Goal: Information Seeking & Learning: Learn about a topic

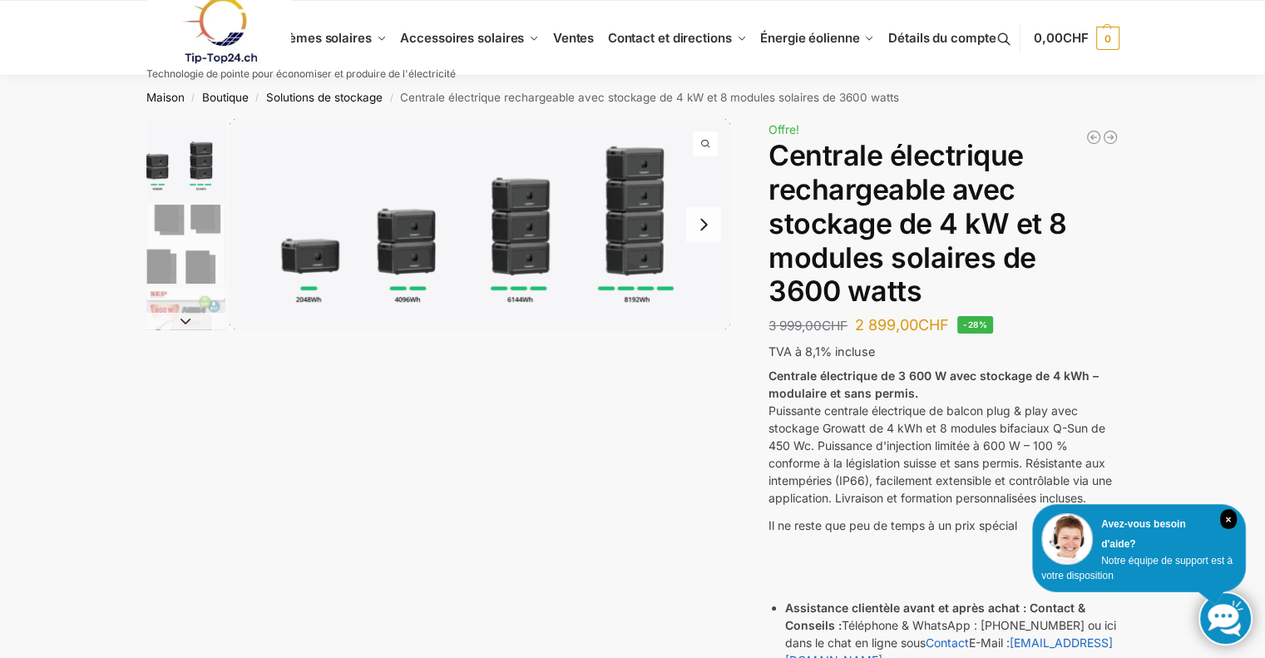
click at [373, 270] on img "1 / 9" at bounding box center [479, 224] width 500 height 210
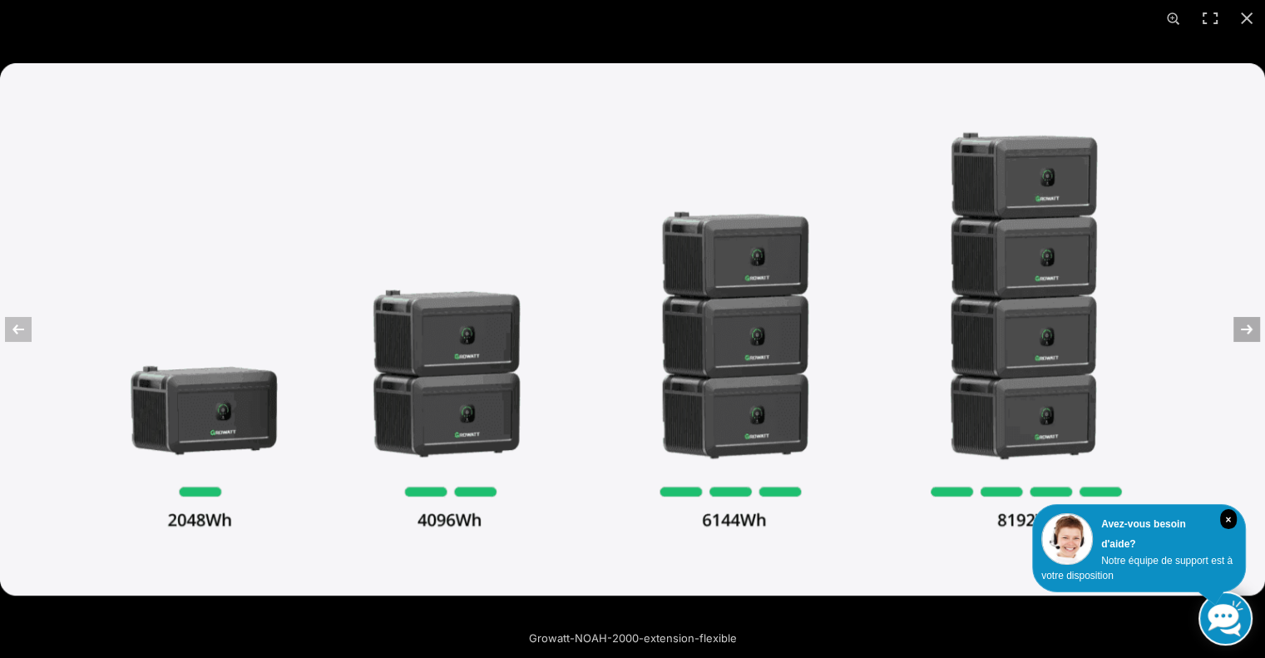
click at [1248, 332] on button "Suivant (flèche droite)" at bounding box center [1235, 329] width 58 height 83
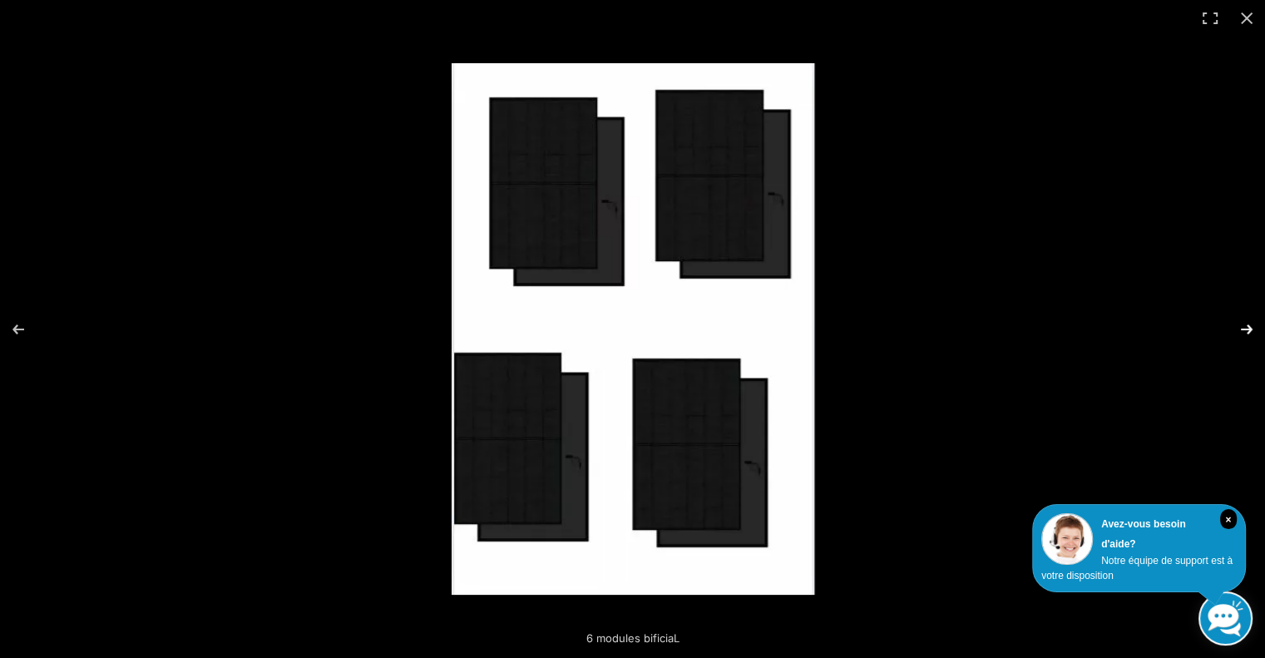
click at [1248, 332] on button "Suivant (flèche droite)" at bounding box center [1235, 329] width 58 height 83
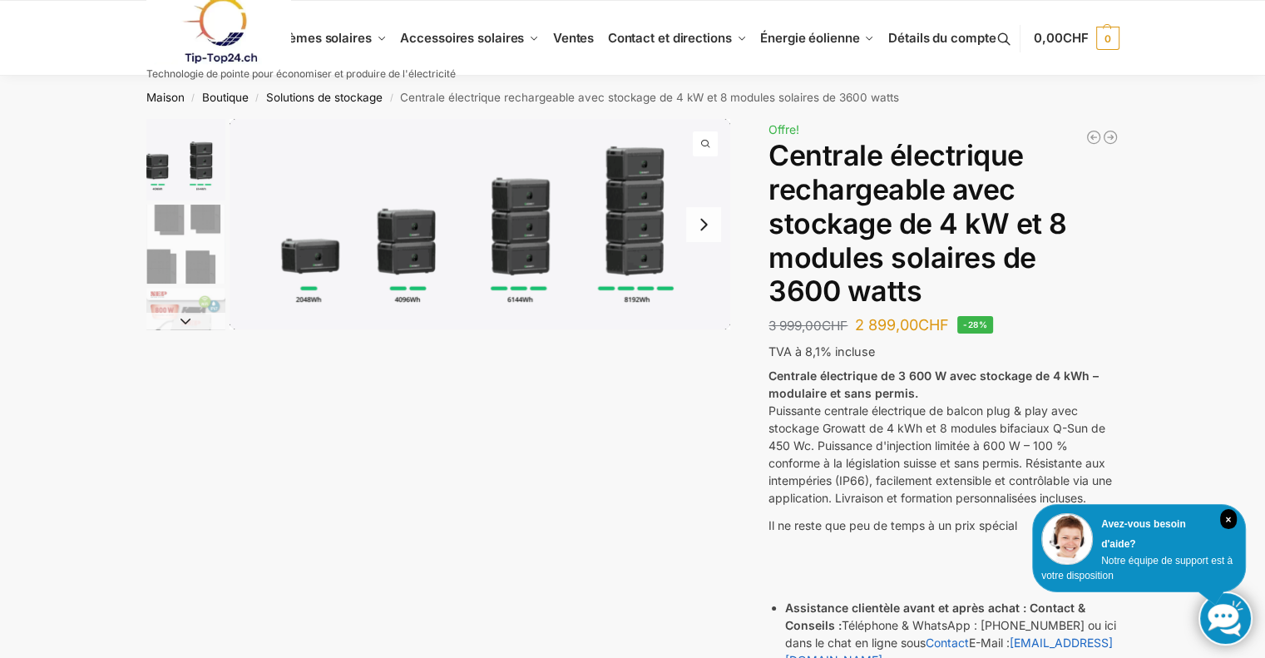
click at [321, 259] on img "1 / 9" at bounding box center [479, 224] width 500 height 210
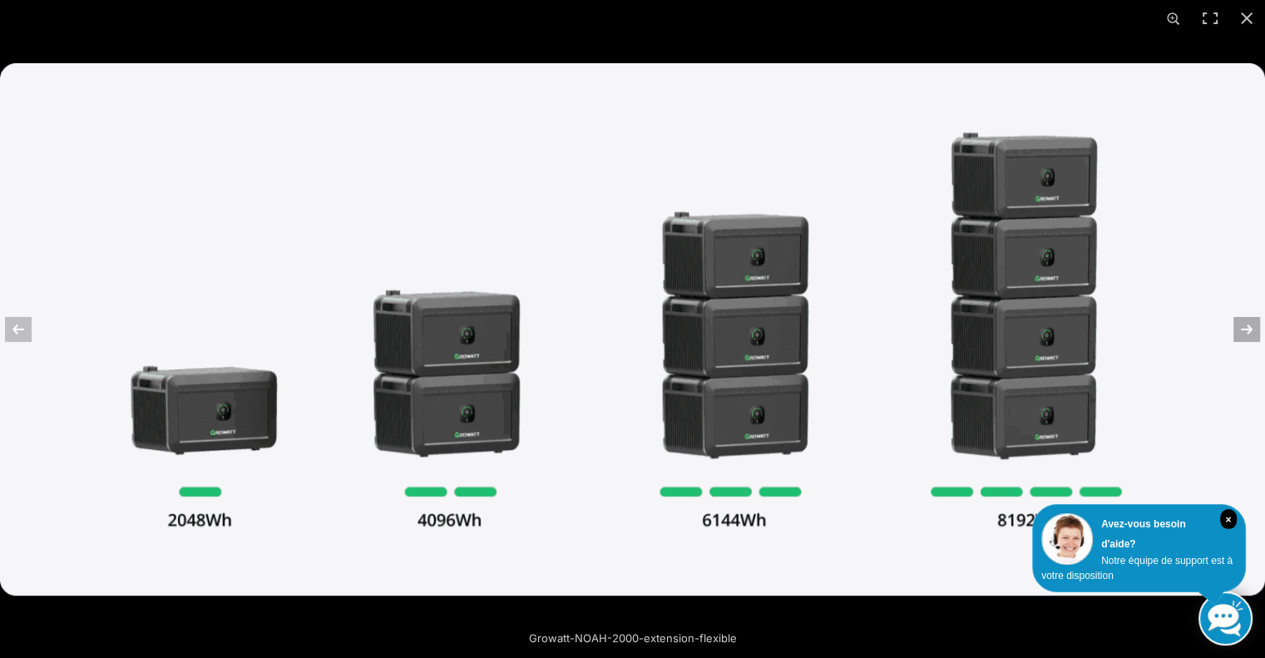
click at [1240, 334] on button "Suivant (flèche droite)" at bounding box center [1235, 329] width 58 height 83
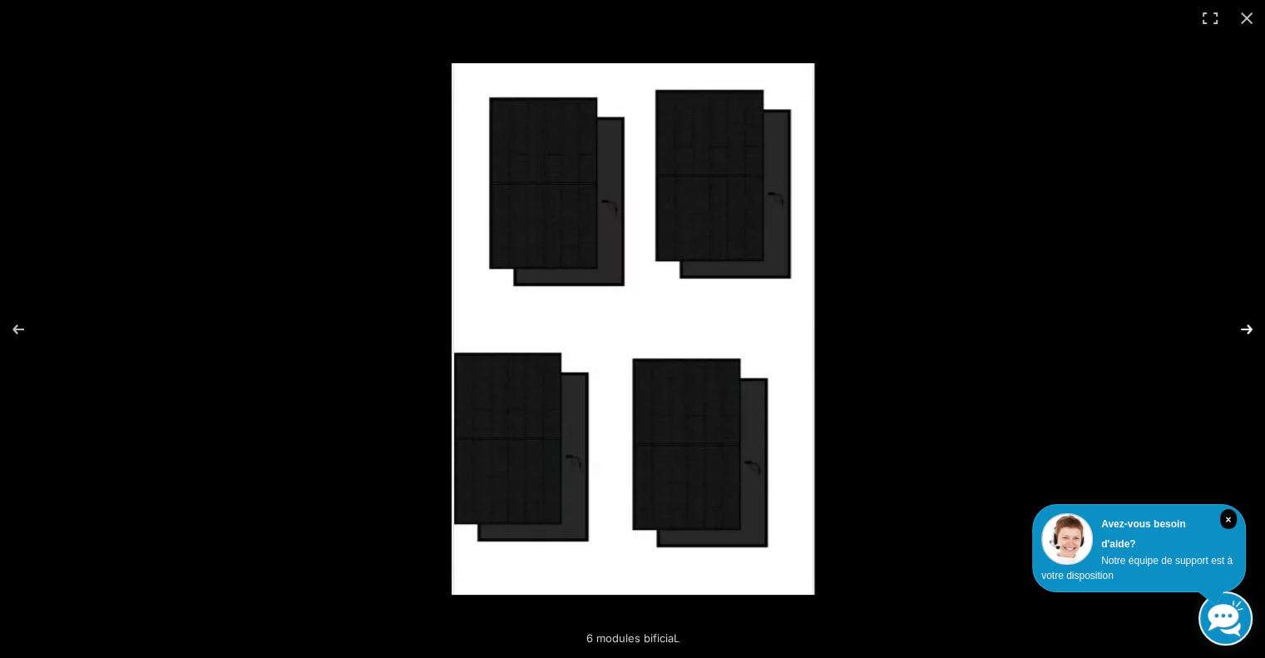
click at [1240, 334] on button "Suivant (flèche droite)" at bounding box center [1235, 329] width 58 height 83
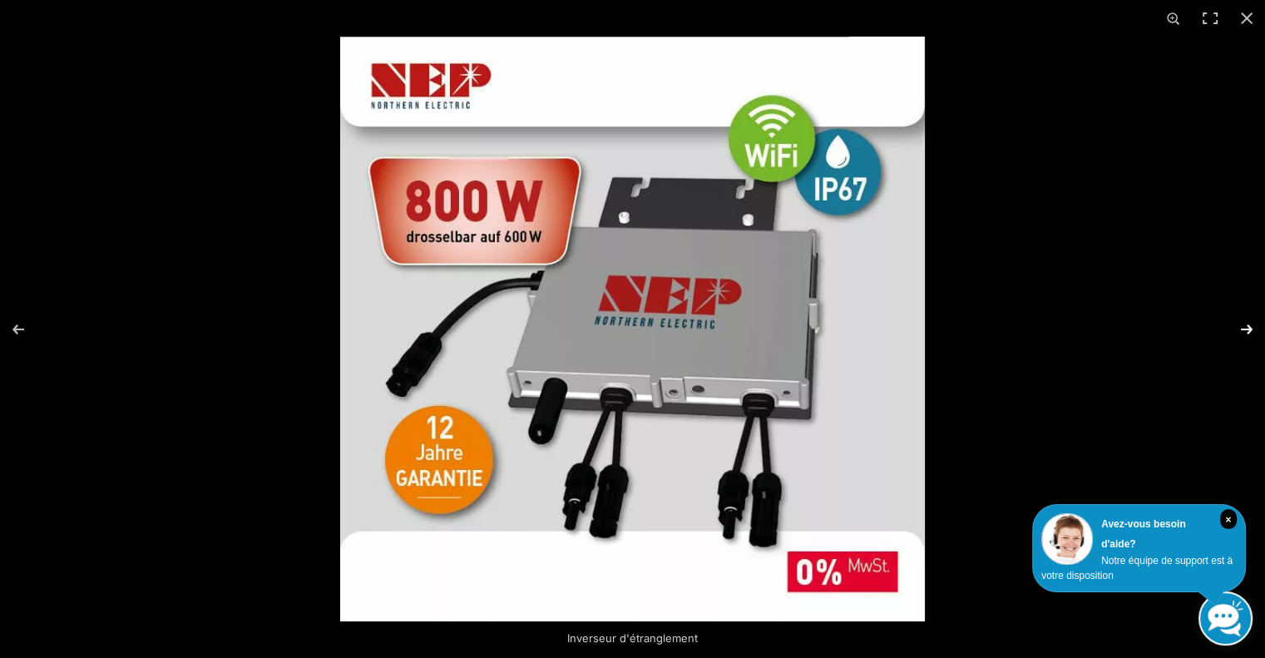
click at [1240, 334] on button "Suivant (flèche droite)" at bounding box center [1235, 329] width 58 height 83
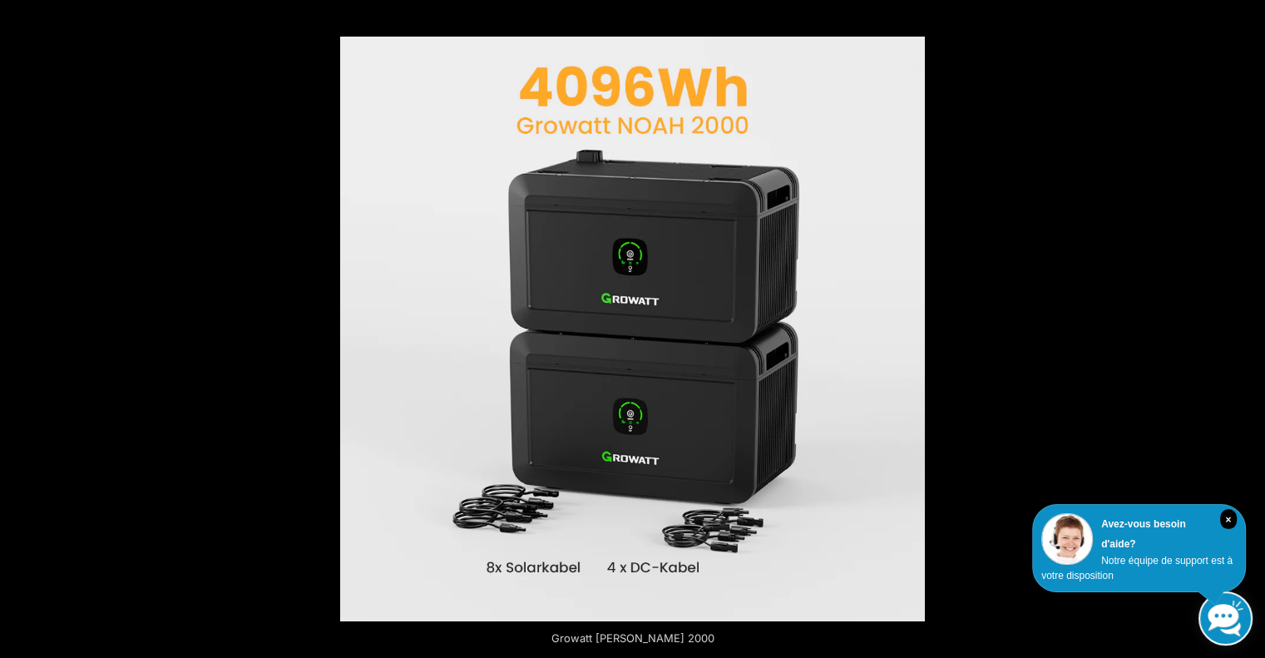
click at [1240, 334] on button "Suivant (flèche droite)" at bounding box center [1235, 329] width 58 height 83
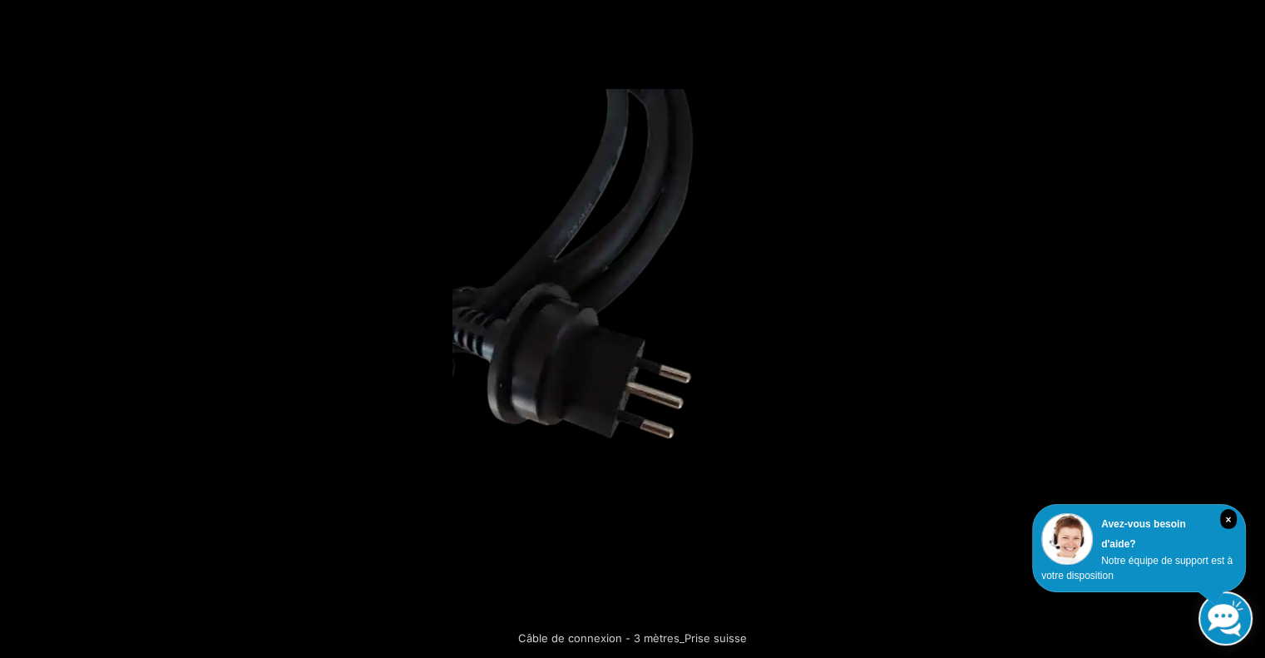
click at [1240, 334] on button "Suivant (flèche droite)" at bounding box center [1235, 329] width 58 height 83
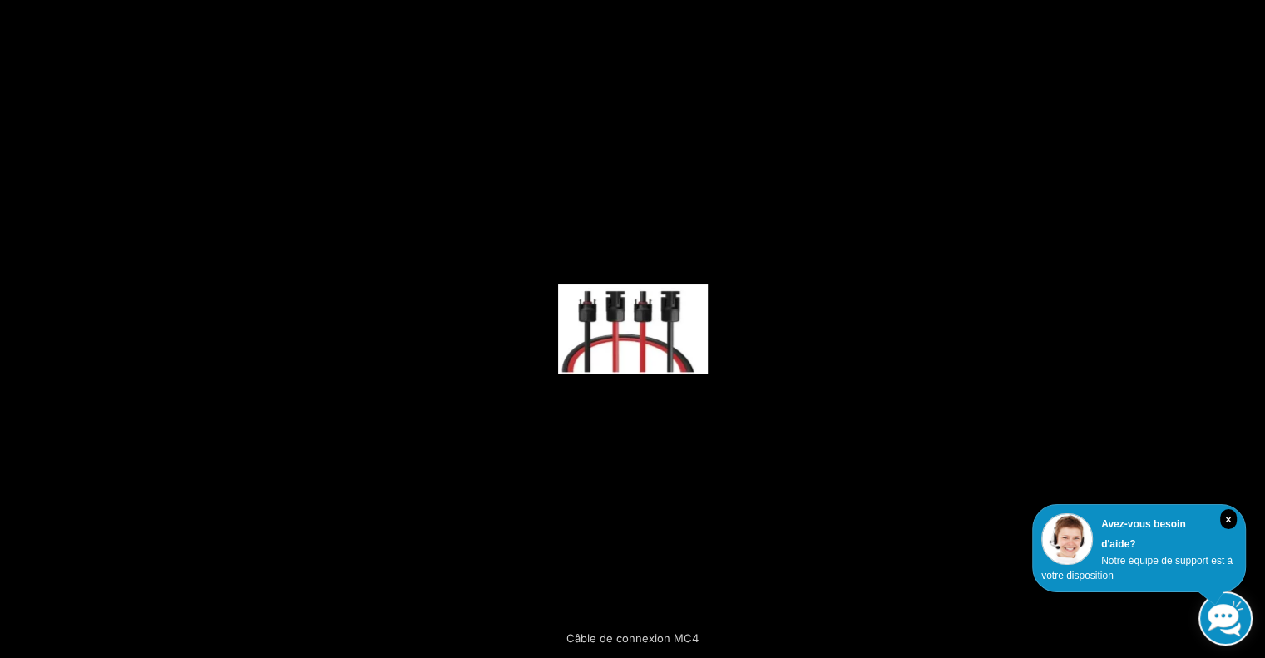
click at [1240, 334] on button "Suivant (flèche droite)" at bounding box center [1235, 329] width 58 height 83
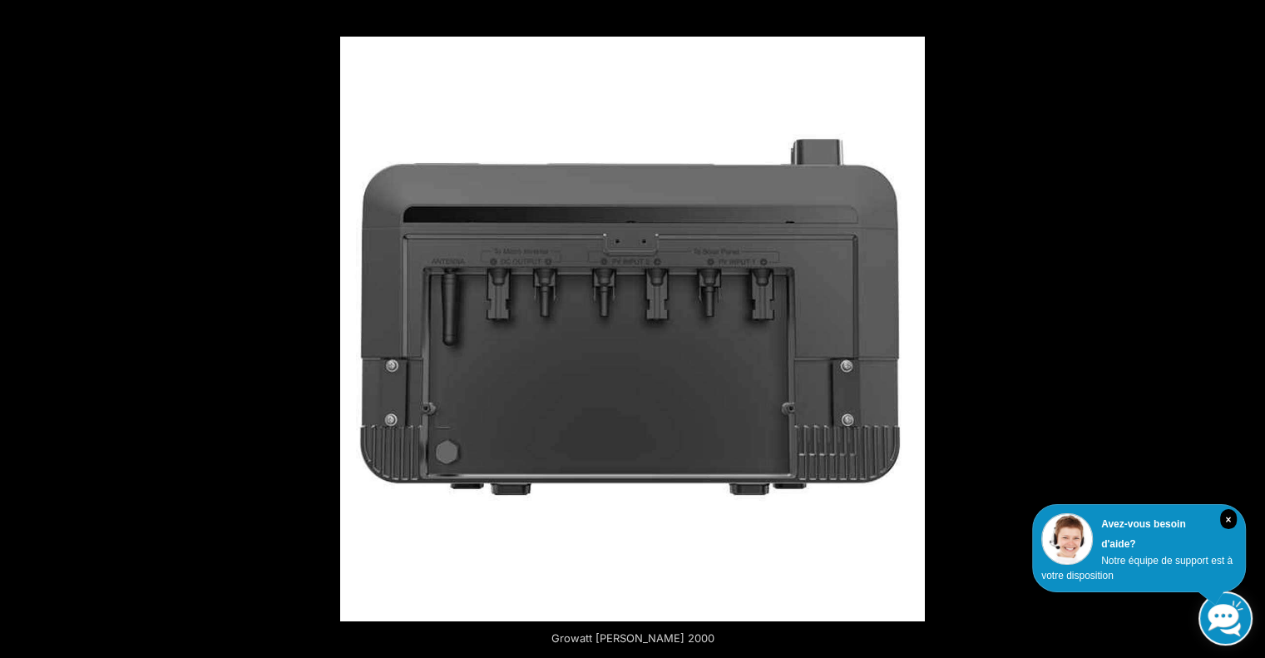
click at [1240, 334] on button "Suivant (flèche droite)" at bounding box center [1235, 329] width 58 height 83
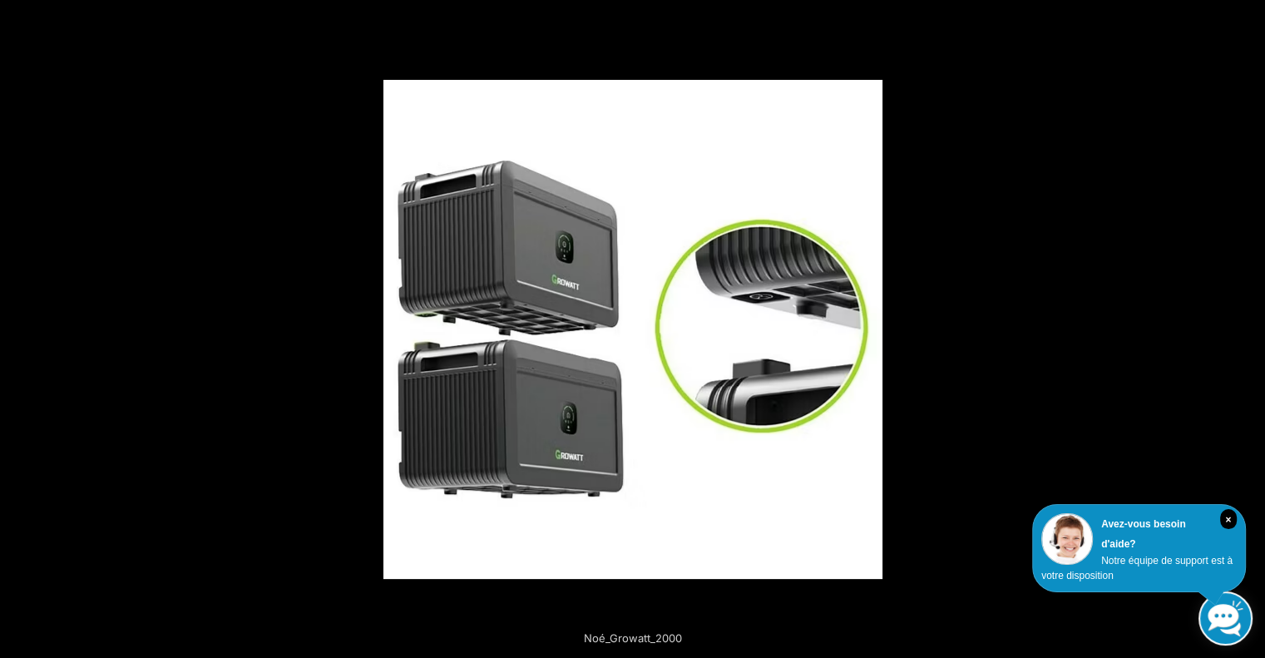
click at [1240, 334] on button "Suivant (flèche droite)" at bounding box center [1235, 329] width 58 height 83
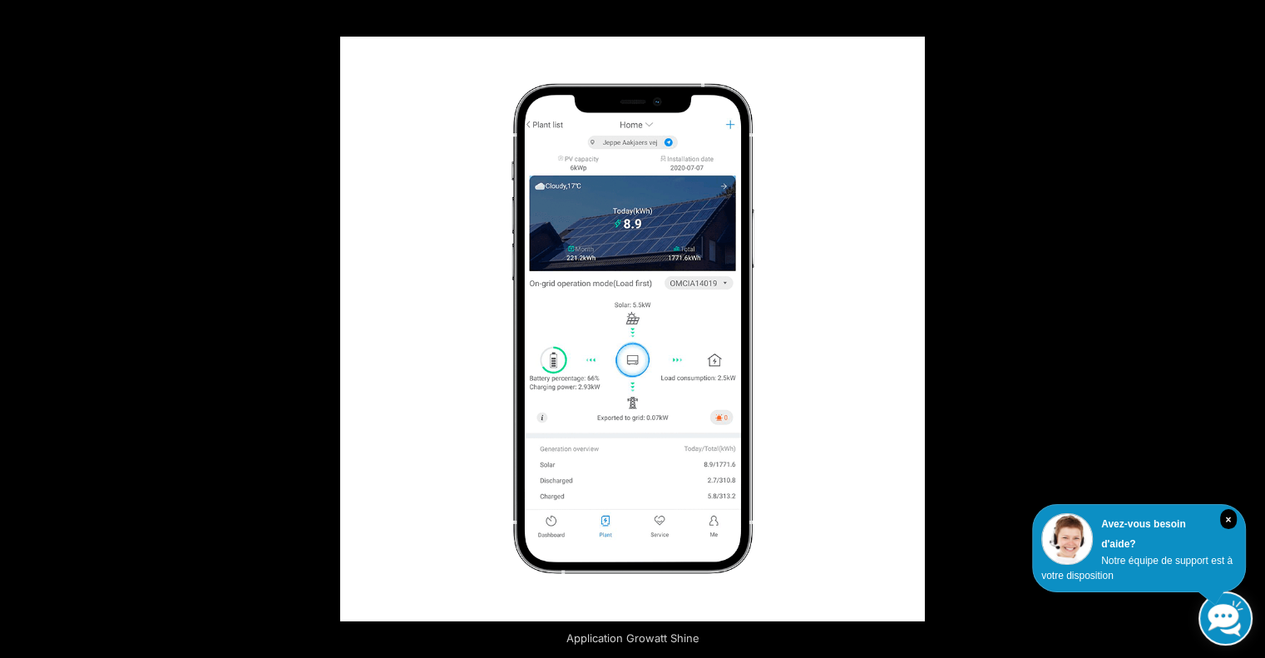
click at [1240, 334] on button "Suivant (flèche droite)" at bounding box center [1235, 329] width 58 height 83
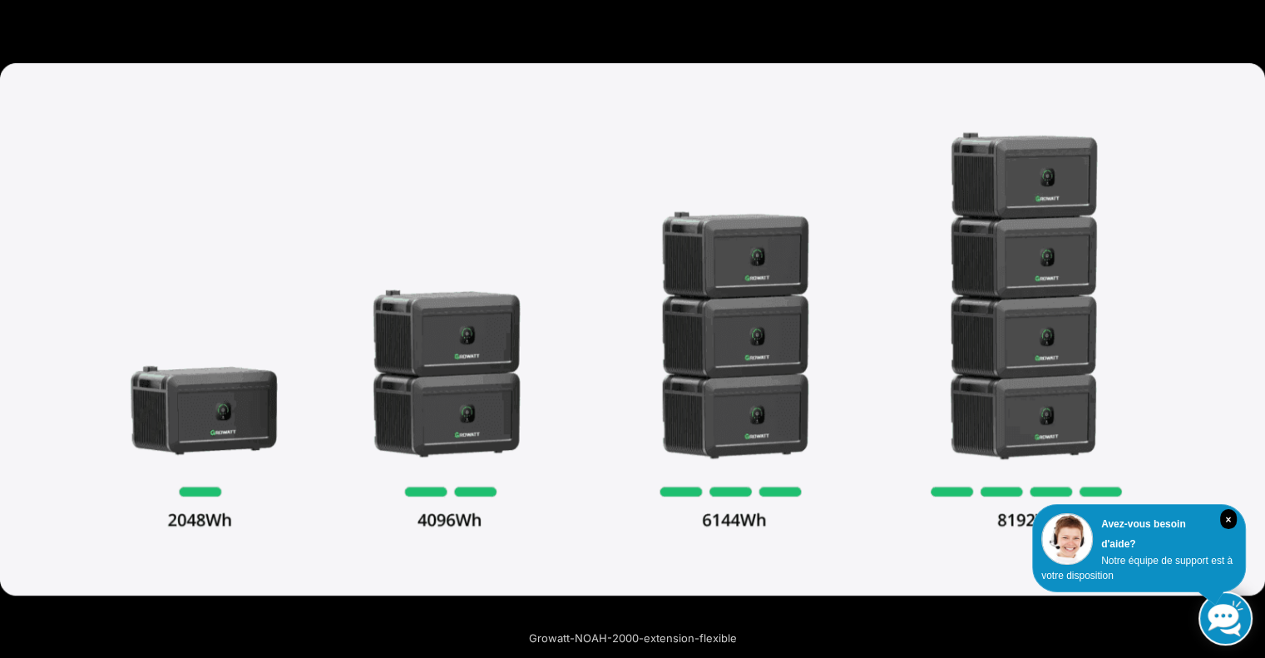
click at [1240, 334] on button "Suivant (flèche droite)" at bounding box center [1235, 329] width 58 height 83
